Goal: Information Seeking & Learning: Learn about a topic

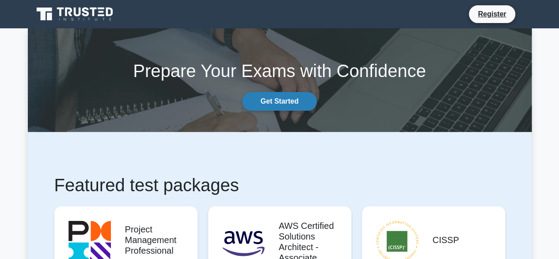
click at [283, 103] on link "Get Started" at bounding box center [279, 101] width 74 height 19
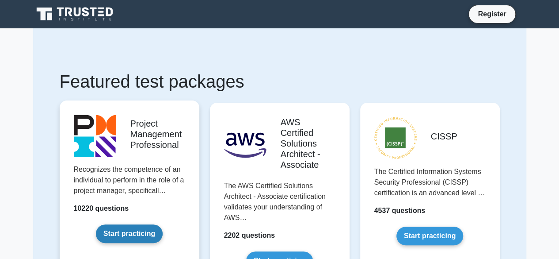
click at [147, 233] on link "Start practicing" at bounding box center [129, 233] width 67 height 19
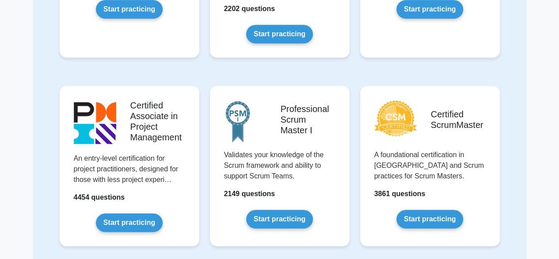
scroll to position [453, 0]
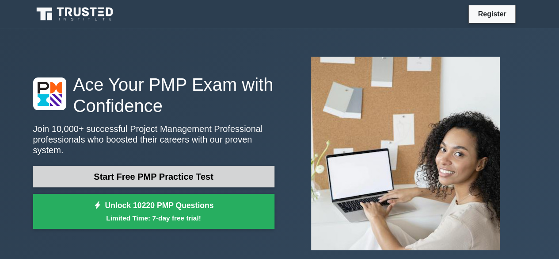
click at [184, 170] on link "Start Free PMP Practice Test" at bounding box center [153, 176] width 241 height 21
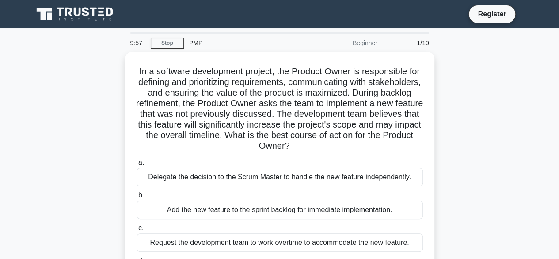
click at [381, 45] on div "Beginner" at bounding box center [343, 43] width 77 height 18
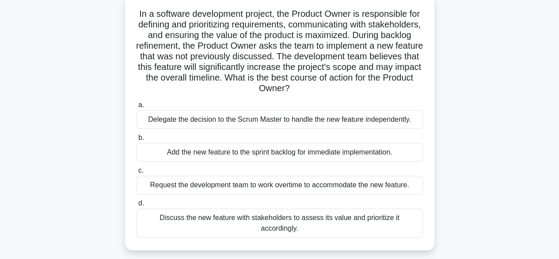
scroll to position [57, 0]
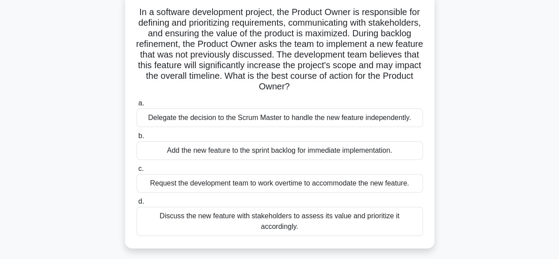
click at [318, 158] on div "Add the new feature to the sprint backlog for immediate implementation." at bounding box center [280, 150] width 286 height 19
click at [137, 139] on input "b. Add the new feature to the sprint backlog for immediate implementation." at bounding box center [137, 136] width 0 height 6
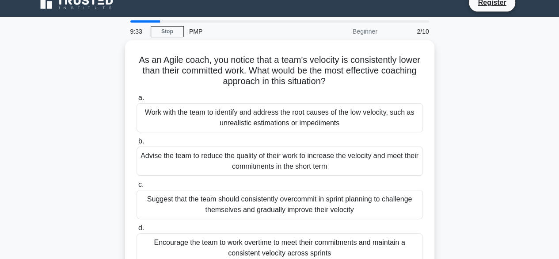
scroll to position [0, 0]
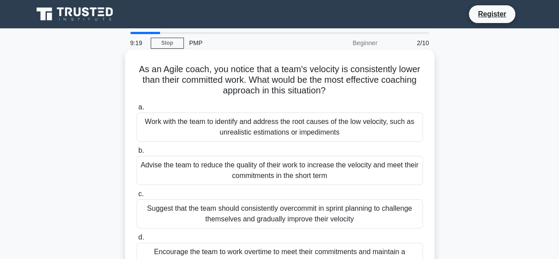
click at [311, 121] on div "Work with the team to identify and address the root causes of the low velocity,…" at bounding box center [280, 126] width 286 height 29
click at [137, 110] on input "a. Work with the team to identify and address the root causes of the low veloci…" at bounding box center [137, 107] width 0 height 6
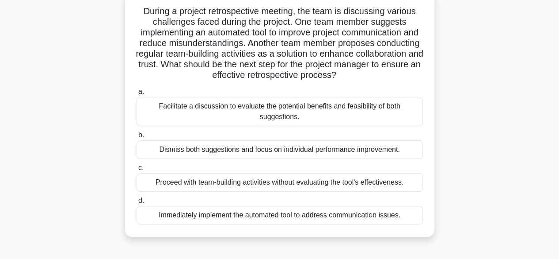
scroll to position [61, 0]
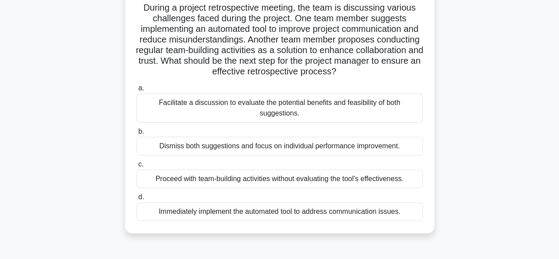
click at [302, 110] on div "Facilitate a discussion to evaluate the potential benefits and feasibility of b…" at bounding box center [280, 107] width 286 height 29
click at [137, 91] on input "a. Facilitate a discussion to evaluate the potential benefits and feasibility o…" at bounding box center [137, 88] width 0 height 6
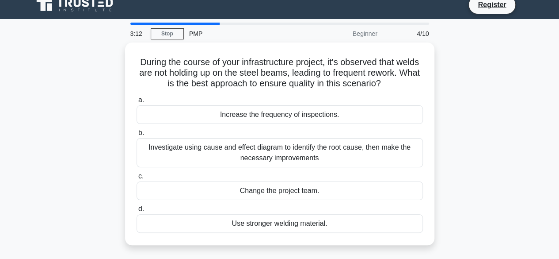
scroll to position [0, 0]
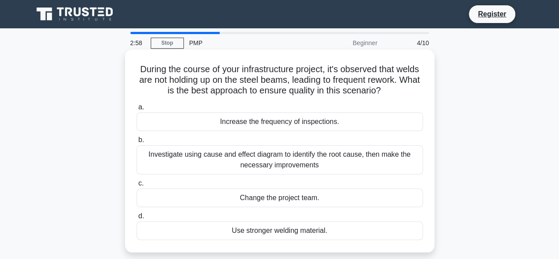
click at [341, 154] on div "Investigate using cause and effect diagram to identify the root cause, then mak…" at bounding box center [280, 159] width 286 height 29
click at [137, 143] on input "b. Investigate using cause and effect diagram to identify the root cause, then …" at bounding box center [137, 140] width 0 height 6
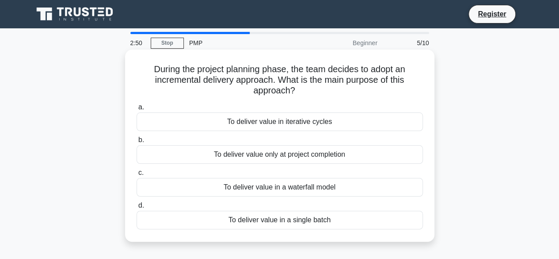
click at [327, 118] on div "To deliver value in iterative cycles" at bounding box center [280, 121] width 286 height 19
click at [137, 110] on input "a. To deliver value in iterative cycles" at bounding box center [137, 107] width 0 height 6
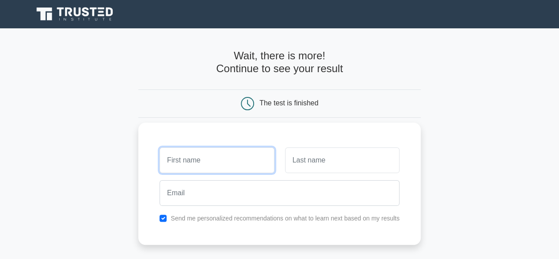
click at [194, 150] on input "text" at bounding box center [217, 160] width 114 height 26
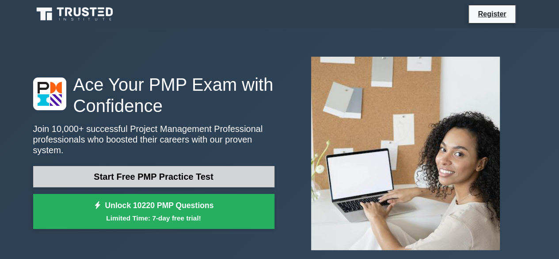
click at [216, 171] on link "Start Free PMP Practice Test" at bounding box center [153, 176] width 241 height 21
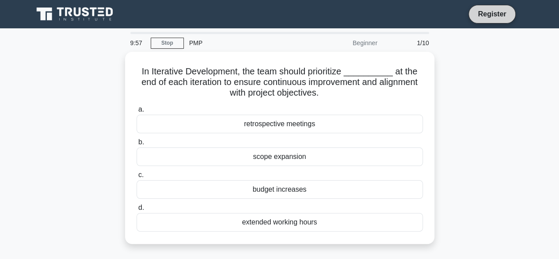
click at [488, 14] on link "Register" at bounding box center [491, 13] width 39 height 11
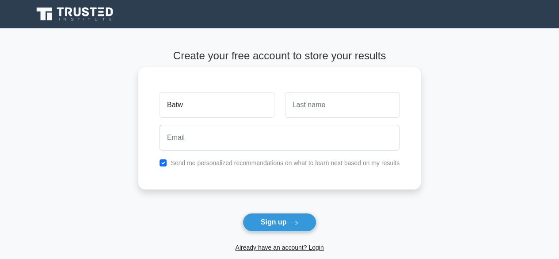
type input "Batwale"
click at [313, 113] on input "text" at bounding box center [342, 105] width 114 height 26
type input "[DEMOGRAPHIC_DATA]"
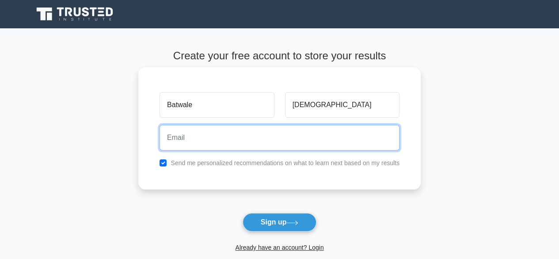
click at [277, 142] on input "email" at bounding box center [280, 138] width 240 height 26
type input "christianbatwale@gmail.com"
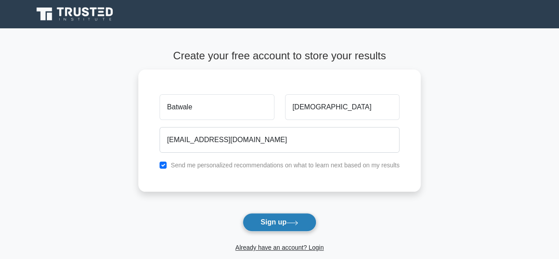
click at [288, 224] on button "Sign up" at bounding box center [280, 222] width 74 height 19
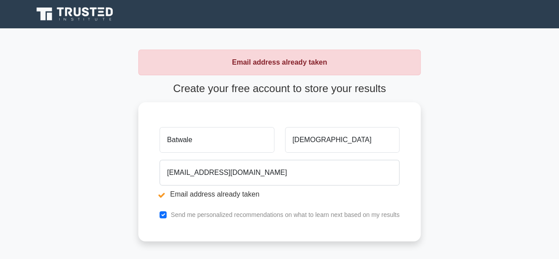
click at [506, 104] on main "Email address already taken Create your free account to store your results Batw…" at bounding box center [279, 184] width 559 height 312
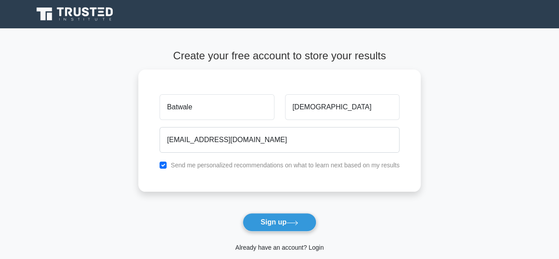
click at [283, 248] on link "Already have an account? Login" at bounding box center [279, 247] width 88 height 7
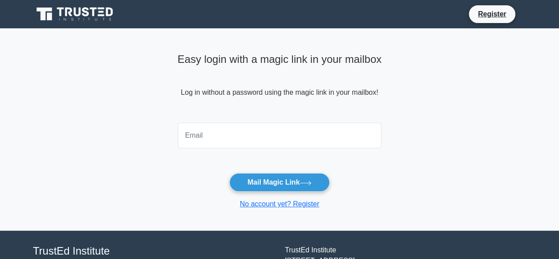
click at [227, 125] on input "email" at bounding box center [280, 135] width 204 height 26
type input "[EMAIL_ADDRESS][DOMAIN_NAME]"
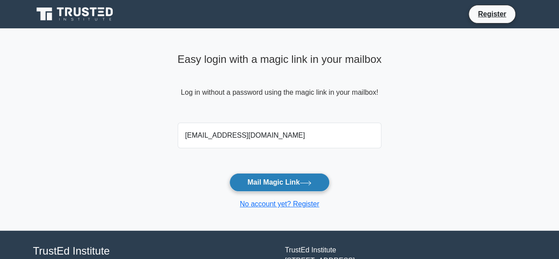
click at [259, 178] on button "Mail Magic Link" at bounding box center [279, 182] width 100 height 19
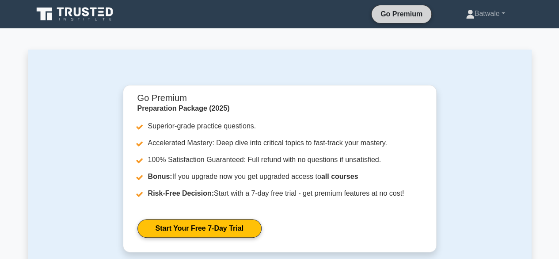
click at [392, 23] on li "Go Premium" at bounding box center [401, 14] width 61 height 19
click at [483, 17] on link "Batwale" at bounding box center [486, 14] width 82 height 18
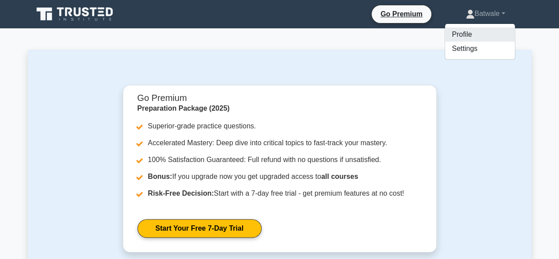
click at [475, 32] on link "Profile" at bounding box center [480, 34] width 70 height 14
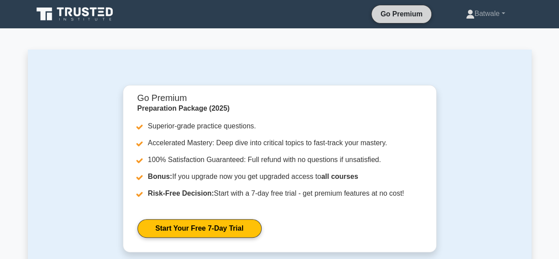
click at [375, 14] on link "Go Premium" at bounding box center [401, 13] width 53 height 11
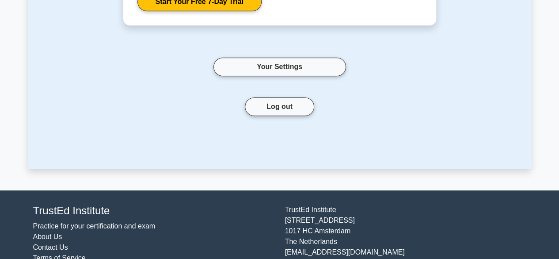
scroll to position [226, 0]
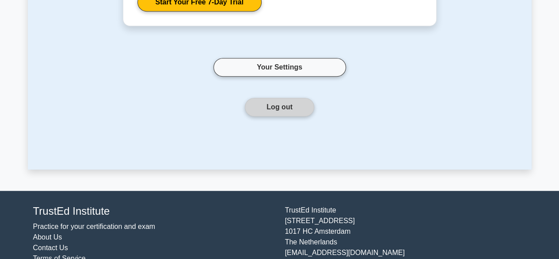
click at [281, 111] on button "Log out" at bounding box center [279, 107] width 69 height 19
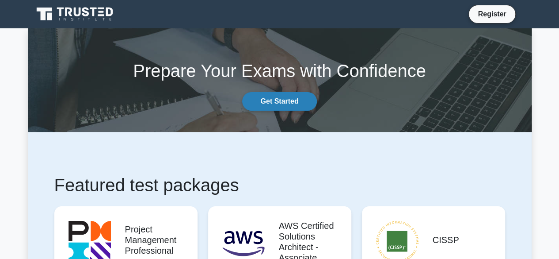
click at [281, 106] on link "Get Started" at bounding box center [279, 101] width 74 height 19
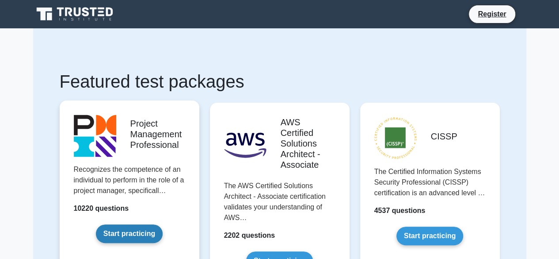
click at [149, 236] on link "Start practicing" at bounding box center [129, 233] width 67 height 19
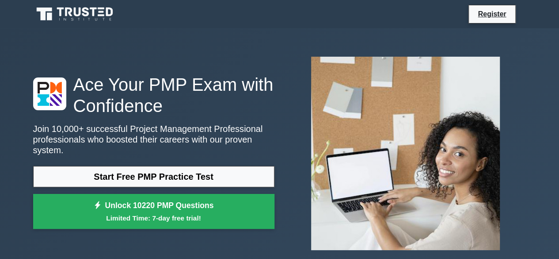
click at [177, 159] on div "Ace Your PMP Exam with Confidence Join 10,000+ successful Project Management Pr…" at bounding box center [154, 154] width 252 height 160
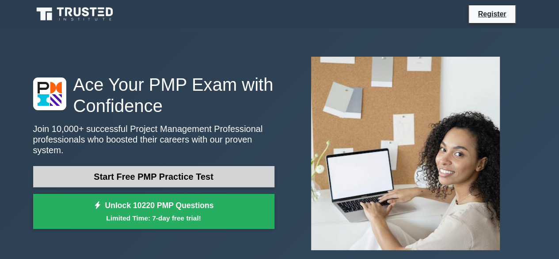
click at [173, 167] on link "Start Free PMP Practice Test" at bounding box center [153, 176] width 241 height 21
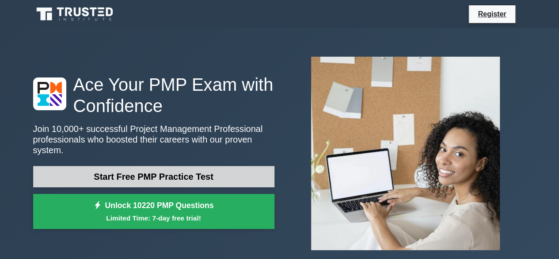
click at [117, 170] on link "Start Free PMP Practice Test" at bounding box center [153, 176] width 241 height 21
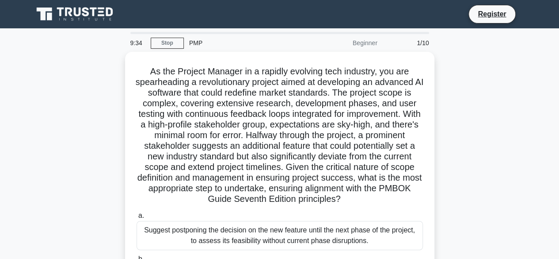
click at [68, 154] on div "As the Project Manager in a rapidly evolving tech industry, you are spearheadin…" at bounding box center [280, 227] width 504 height 351
